Goal: Task Accomplishment & Management: Manage account settings

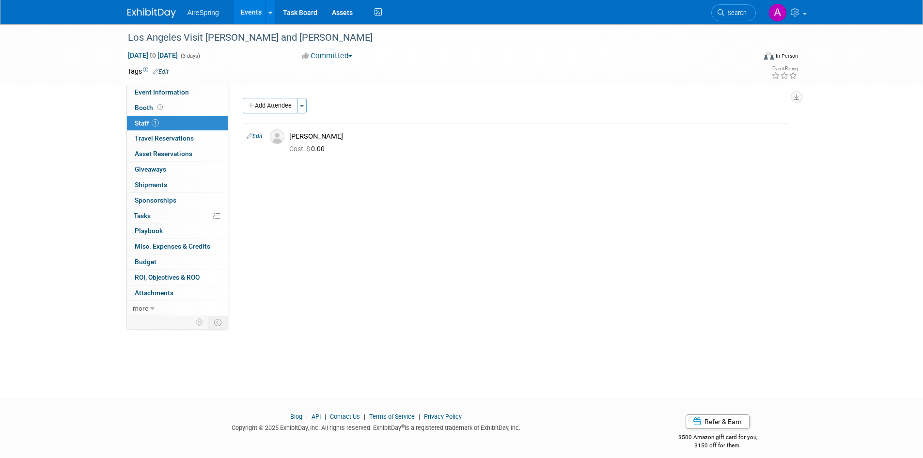
click at [149, 15] on img at bounding box center [151, 13] width 48 height 10
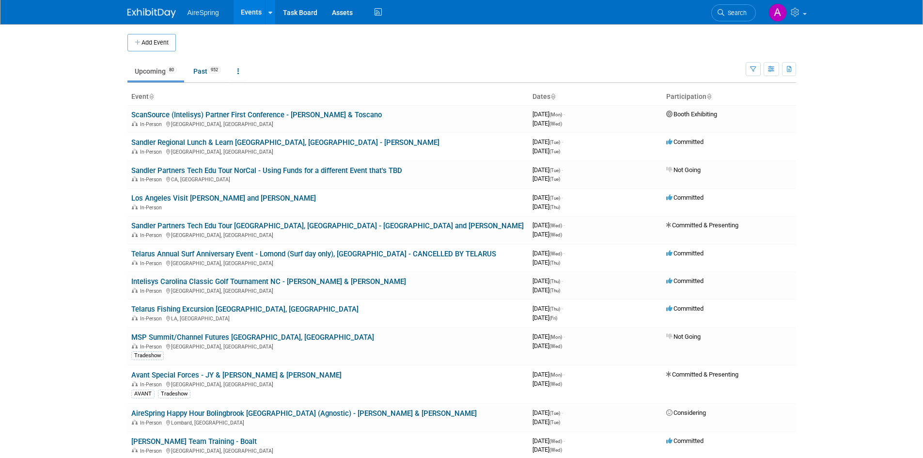
click at [489, 49] on td at bounding box center [469, 42] width 587 height 17
click at [874, 142] on body "AireSpring Events Add Event Bulk Upload Events Shareable Event Boards Recently …" at bounding box center [461, 229] width 923 height 458
click at [337, 223] on link "Sandler Partners Tech Edu Tour [GEOGRAPHIC_DATA], [GEOGRAPHIC_DATA] - [GEOGRAPH…" at bounding box center [327, 225] width 392 height 9
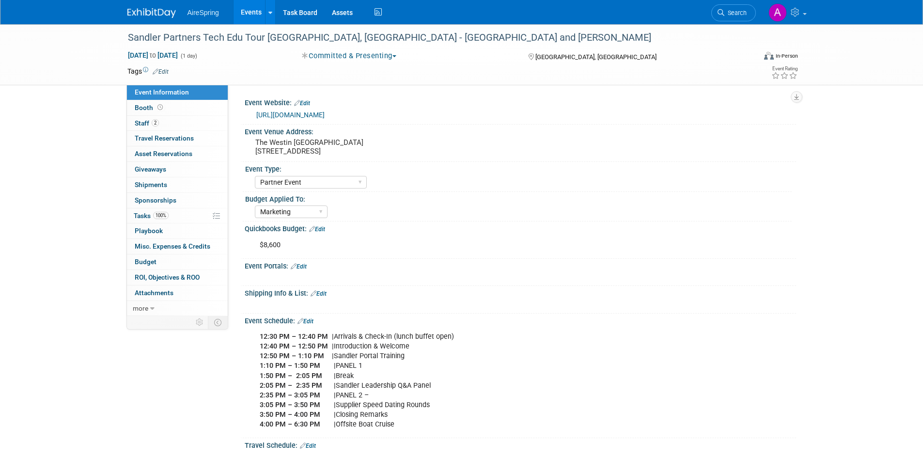
select select "Partner Event"
select select "Marketing"
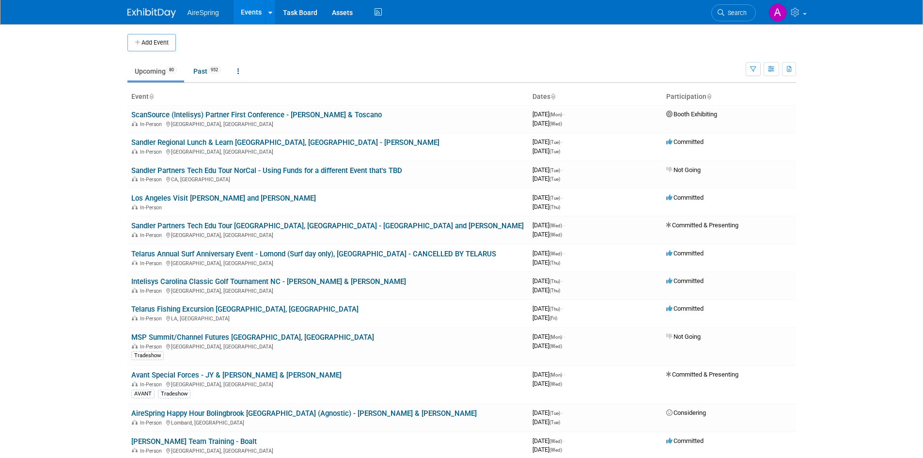
click at [77, 204] on body "AireSpring Events Add Event Bulk Upload Events Shareable Event Boards Recently …" at bounding box center [461, 229] width 923 height 458
click at [268, 282] on link "Intelisys Carolina Classic Golf Tournament NC - [PERSON_NAME] & [PERSON_NAME]" at bounding box center [268, 281] width 275 height 9
click at [0, 0] on div at bounding box center [0, 0] width 0 height 0
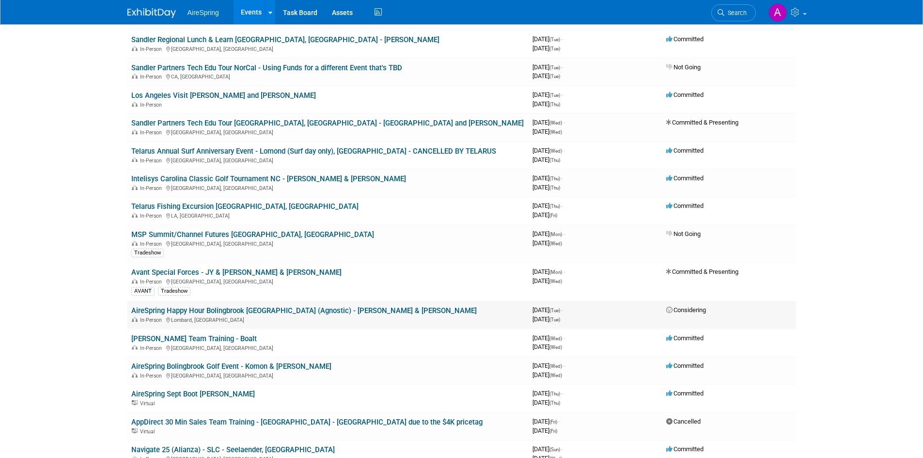
scroll to position [145, 0]
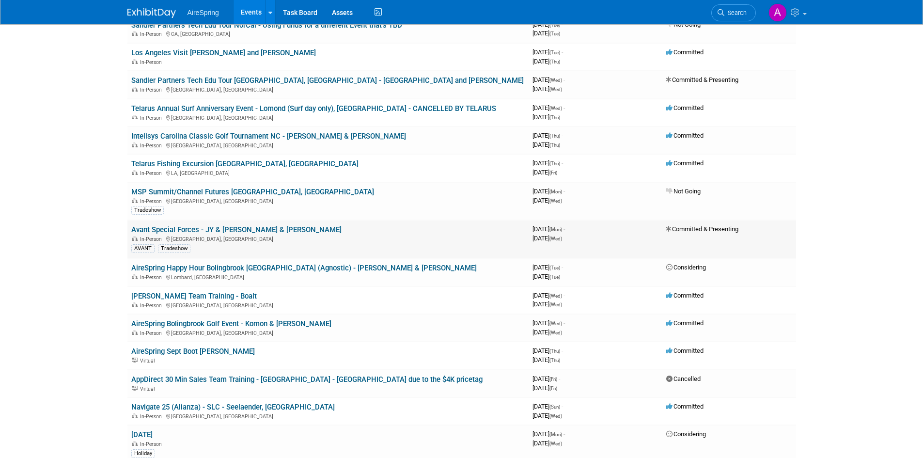
click at [314, 239] on div "In-Person Dallas, TX" at bounding box center [327, 238] width 393 height 8
click at [382, 275] on div "In-Person Lombard, IL" at bounding box center [327, 277] width 393 height 8
click at [162, 296] on link "Jenne Team Training - Boalt" at bounding box center [193, 296] width 125 height 9
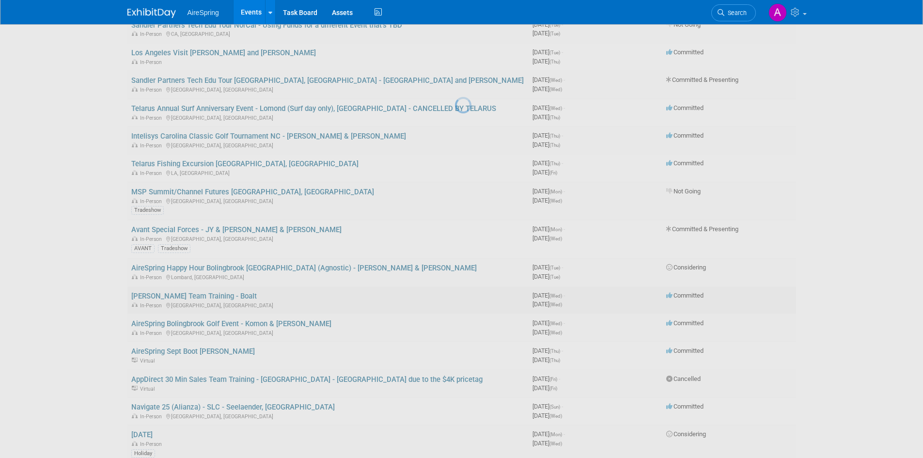
click at [455, 296] on div at bounding box center [462, 229] width 14 height 458
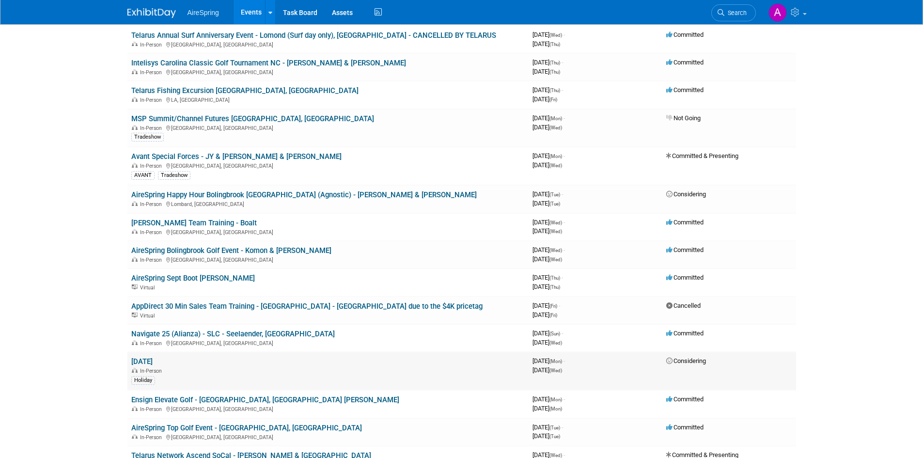
scroll to position [242, 0]
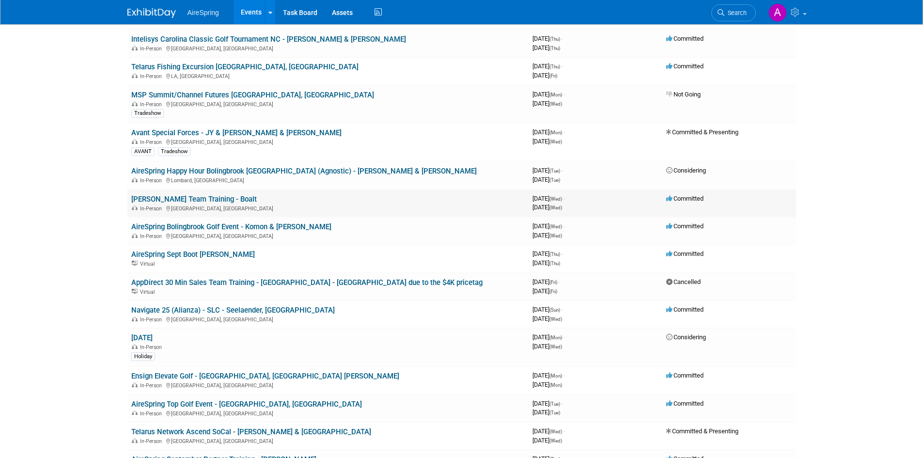
click at [185, 201] on link "Jenne Team Training - Boalt" at bounding box center [193, 199] width 125 height 9
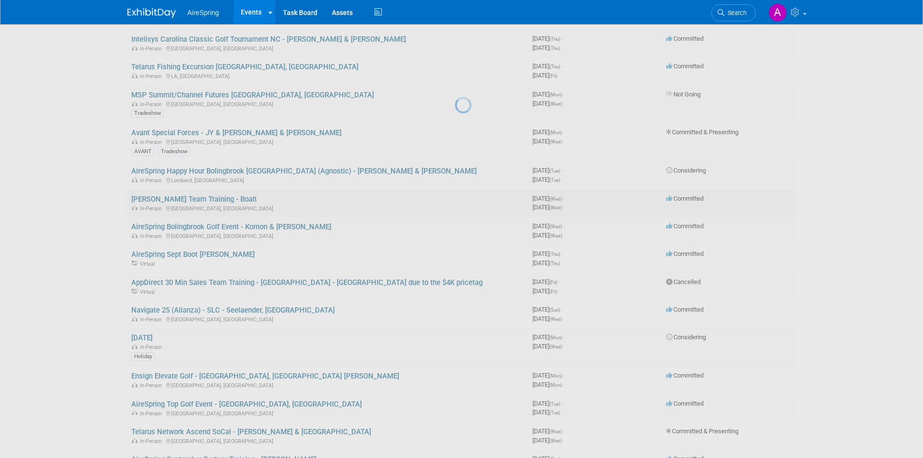
click at [455, 201] on div at bounding box center [462, 229] width 14 height 458
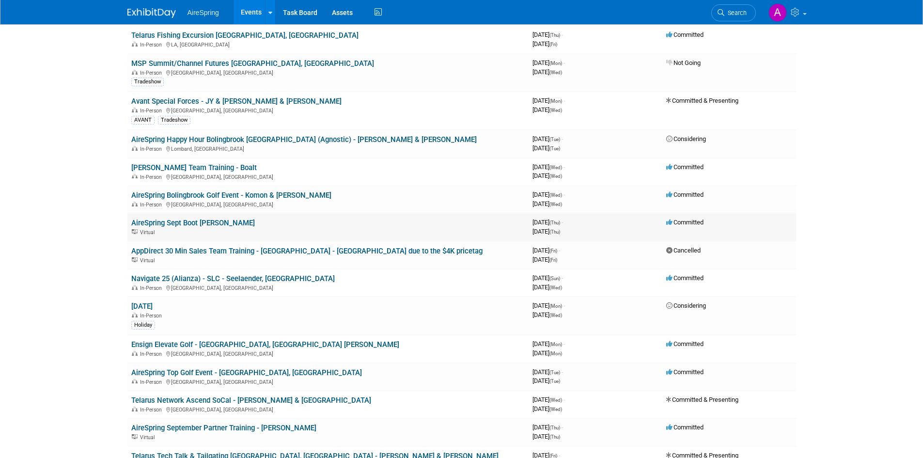
scroll to position [291, 0]
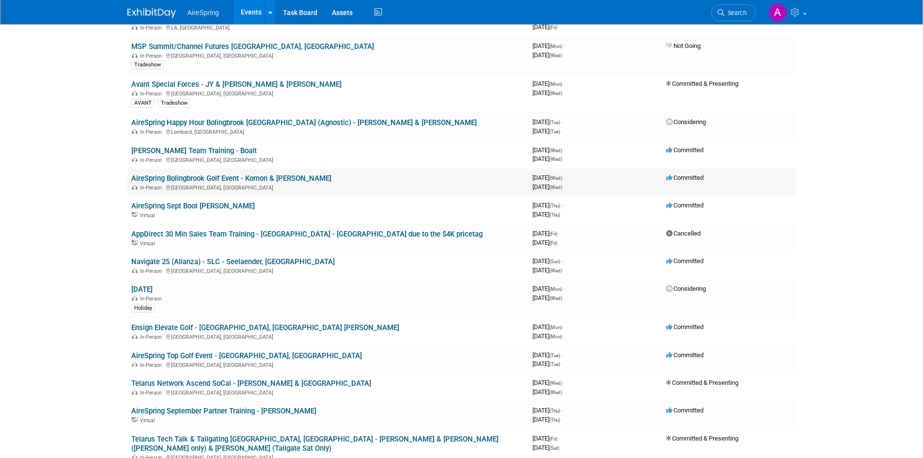
click at [217, 178] on link "AireSpring Bolingbrook Golf Event - Komon & Sullivan" at bounding box center [231, 178] width 200 height 9
click at [0, 0] on div at bounding box center [0, 0] width 0 height 0
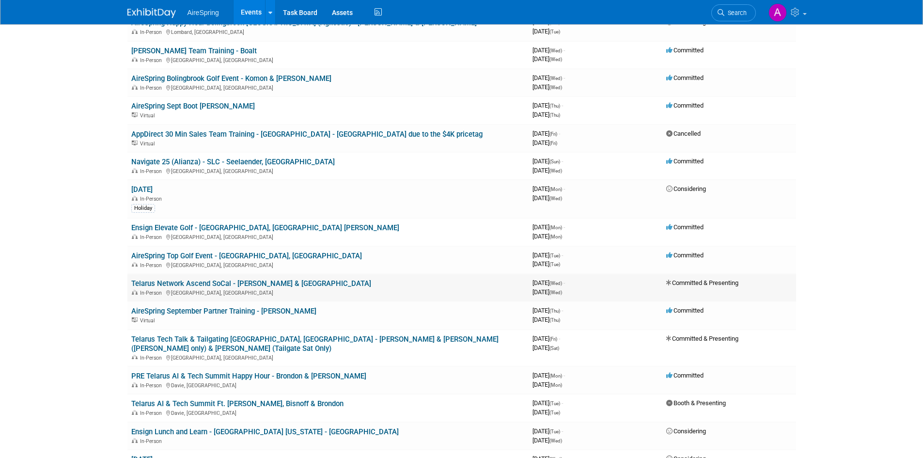
scroll to position [436, 0]
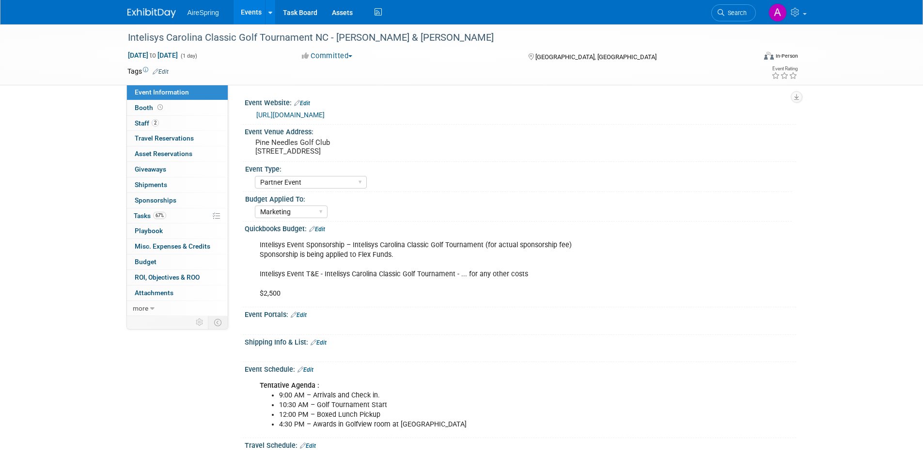
select select "Partner Event"
select select "Marketing"
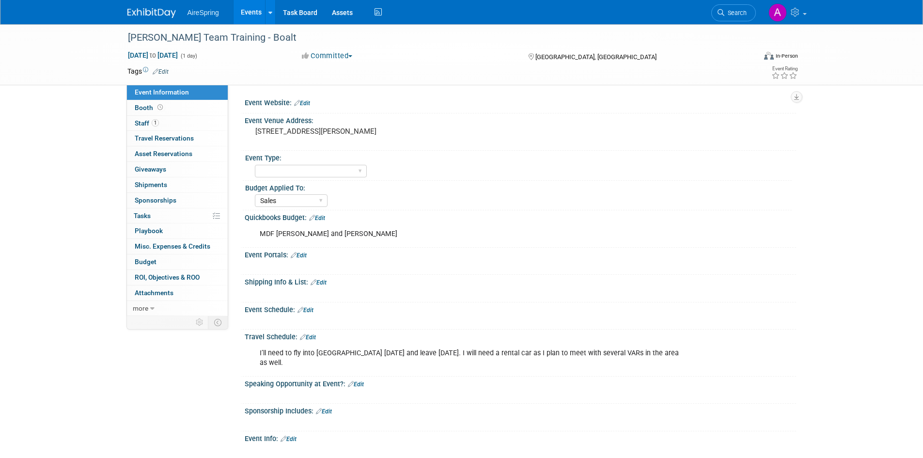
select select "Sales"
click at [549, 287] on div "X" at bounding box center [518, 288] width 539 height 5
click at [751, 280] on div "Shipping Info & List: Edit" at bounding box center [520, 281] width 551 height 13
select select "Sales"
click at [230, 37] on div "Jenne Team Training - Boalt" at bounding box center [432, 37] width 616 height 17
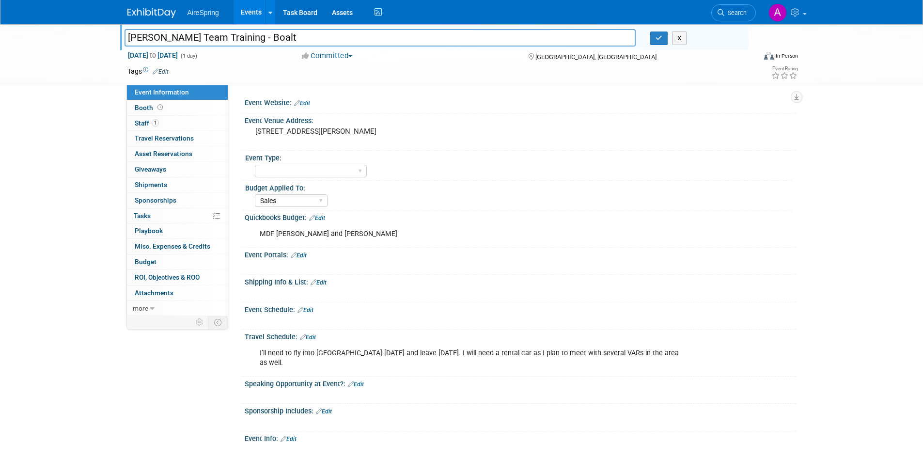
click at [226, 37] on input "Jenne Team Training - Boalt" at bounding box center [379, 37] width 511 height 17
type input "[PERSON_NAME] Team Training - [GEOGRAPHIC_DATA] [US_STATE] - Boalt"
click at [444, 85] on div "Jenne Team Training - Boalt Jenne Team Training - Avon Ohio - Boalt X Sep 17, 2…" at bounding box center [461, 54] width 923 height 61
click at [657, 42] on button "button" at bounding box center [658, 38] width 17 height 14
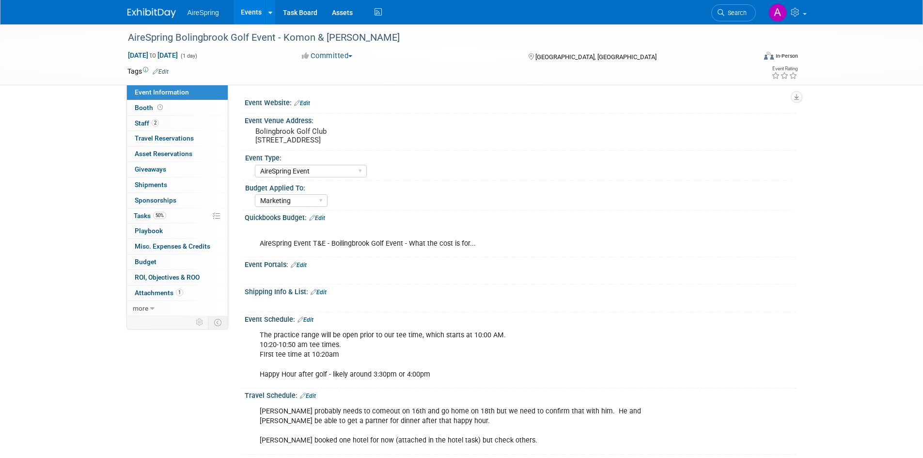
select select "AireSpring Event"
select select "Marketing"
click at [194, 39] on div "AireSpring Bolingbrook Golf Event - Komon & Sullivan" at bounding box center [432, 37] width 616 height 17
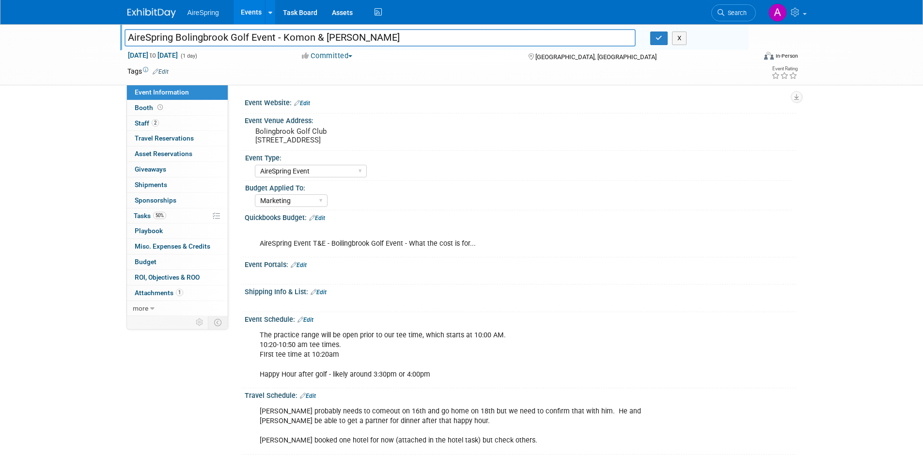
click at [229, 37] on input "AireSpring Bolingbrook Golf Event - Komon & Sullivan" at bounding box center [379, 37] width 511 height 17
type input "AireSpring Bolingbrook [GEOGRAPHIC_DATA], Golf Event - Komon & [PERSON_NAME]"
click at [655, 42] on button "button" at bounding box center [658, 38] width 17 height 14
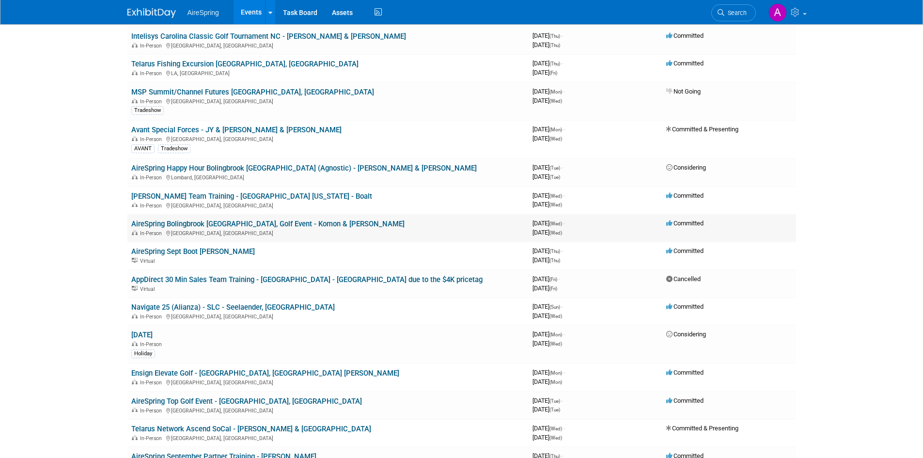
scroll to position [291, 0]
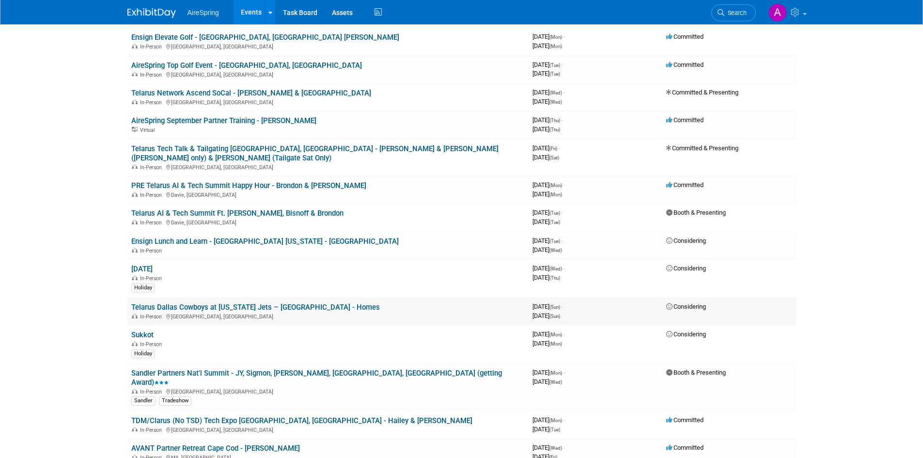
scroll to position [581, 0]
click at [190, 236] on link "Ensign Lunch and Learn - [GEOGRAPHIC_DATA] [US_STATE] - [GEOGRAPHIC_DATA]" at bounding box center [264, 240] width 267 height 9
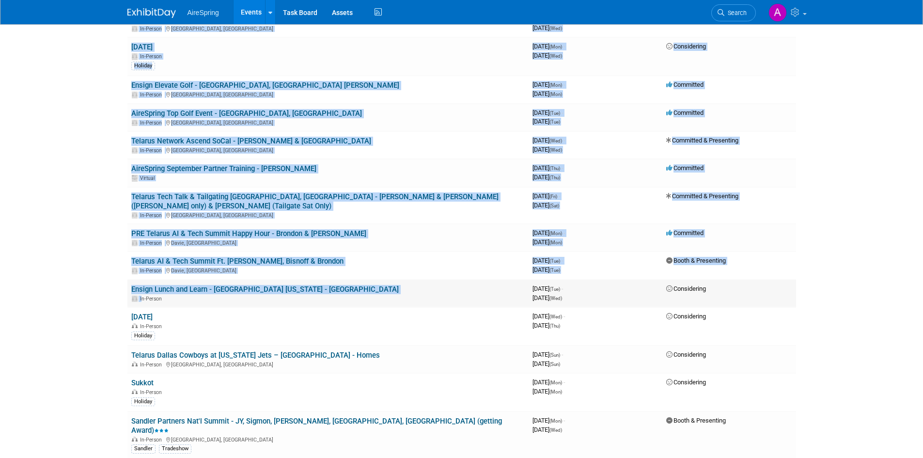
drag, startPoint x: 124, startPoint y: 278, endPoint x: 132, endPoint y: 285, distance: 10.7
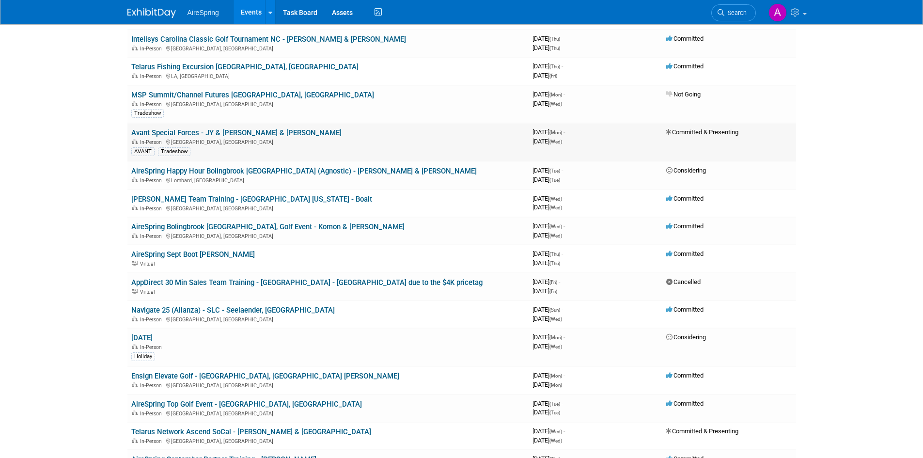
scroll to position [0, 0]
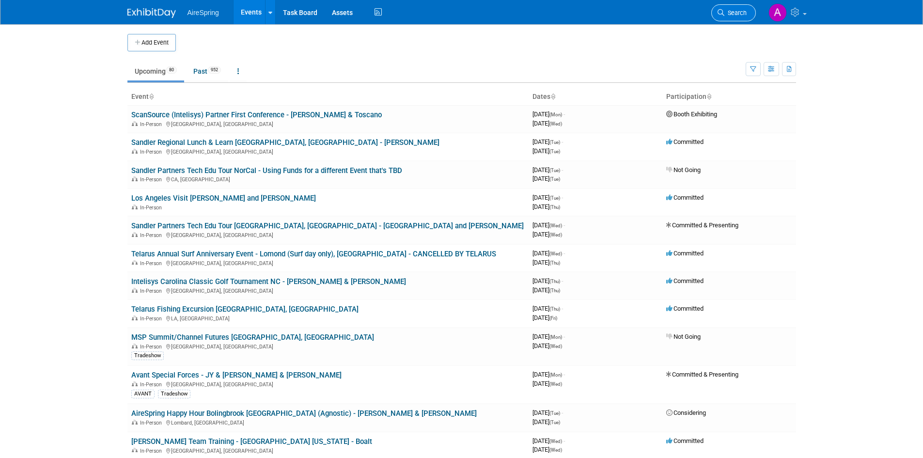
click at [729, 15] on span "Search" at bounding box center [735, 12] width 22 height 7
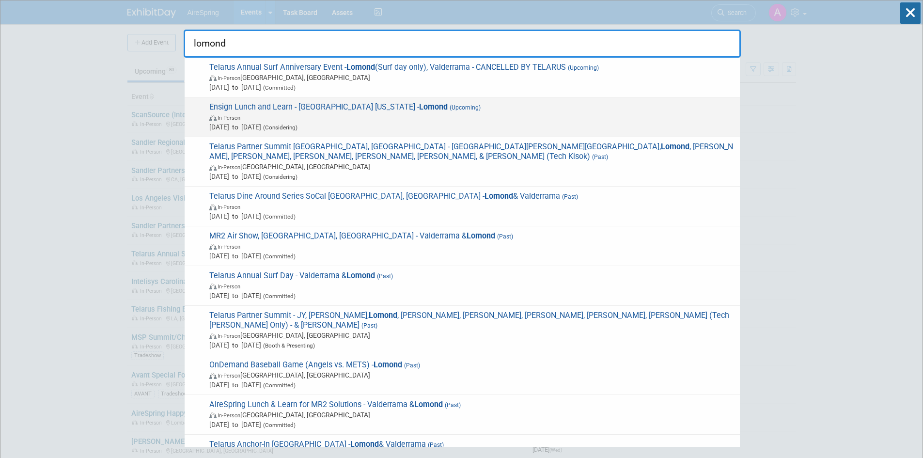
type input "lomond"
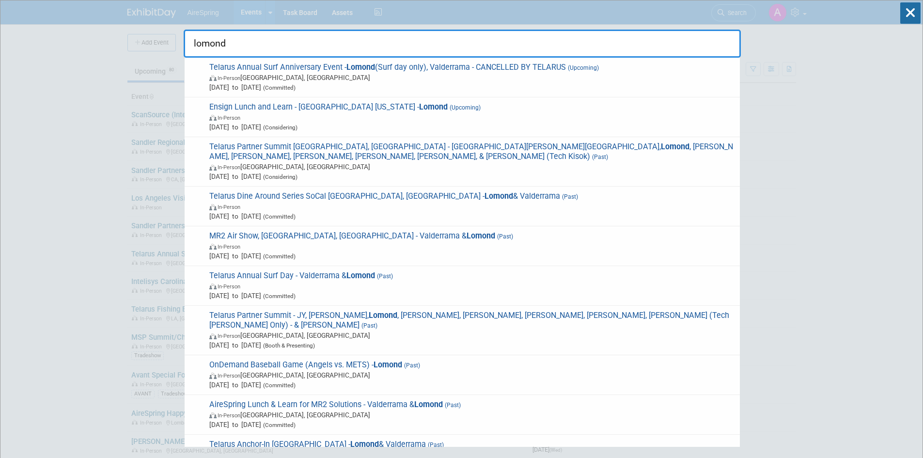
drag, startPoint x: 201, startPoint y: 106, endPoint x: 421, endPoint y: 106, distance: 219.9
click at [421, 103] on div "Ensign Lunch and Learn - Dallas Texas - Lomond (Upcoming) In-Person Sep 30, 202…" at bounding box center [462, 117] width 555 height 40
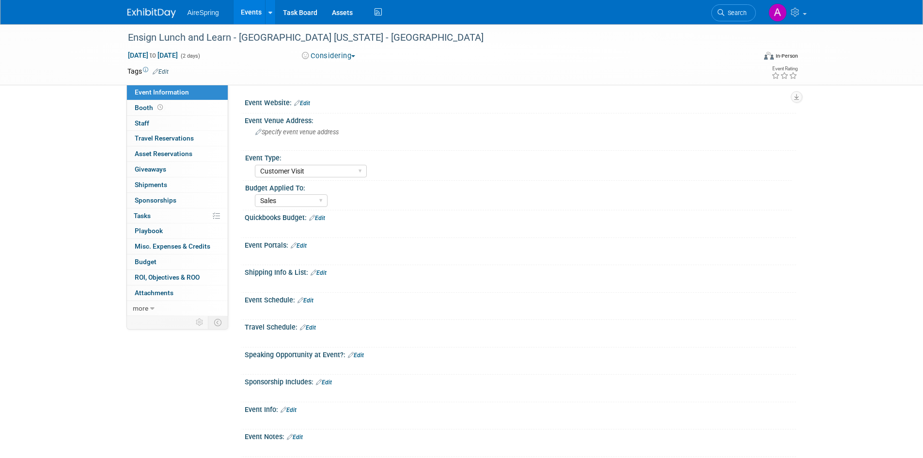
select select "Customer Visit"
select select "Sales"
select select "Customer Visit"
select select "Sales"
drag, startPoint x: 127, startPoint y: 38, endPoint x: 345, endPoint y: 31, distance: 218.0
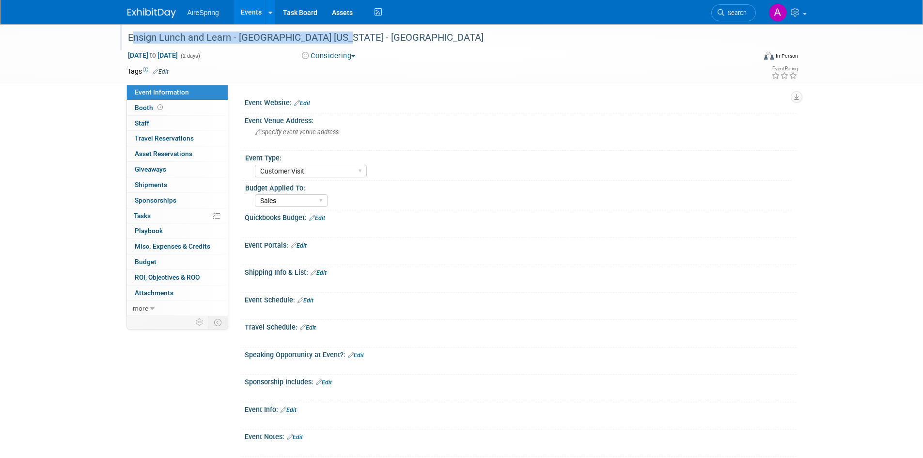
click at [345, 31] on div "Ensign Lunch and Learn - [GEOGRAPHIC_DATA] [US_STATE] - [GEOGRAPHIC_DATA]" at bounding box center [432, 37] width 616 height 17
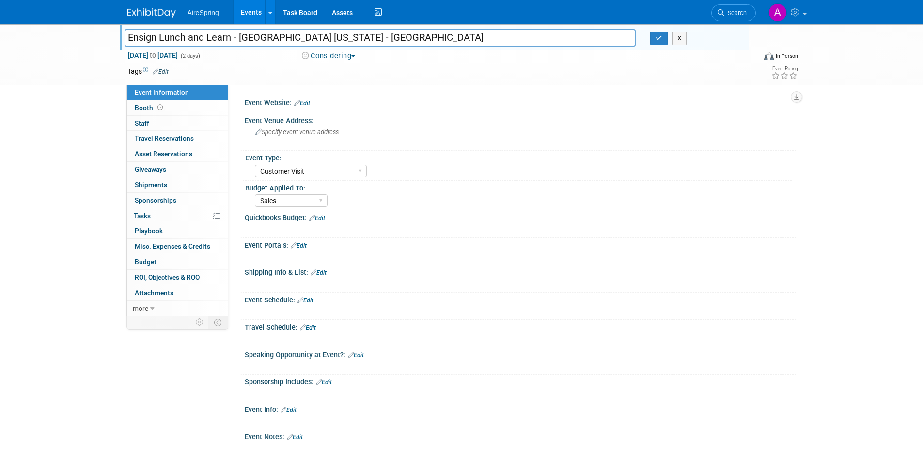
click at [168, 39] on input "Ensign Lunch and Learn - [GEOGRAPHIC_DATA] [US_STATE] - [GEOGRAPHIC_DATA]" at bounding box center [379, 37] width 511 height 17
